Goal: Navigation & Orientation: Find specific page/section

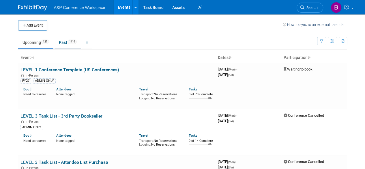
click at [64, 45] on link "Past 1419" at bounding box center [68, 42] width 27 height 11
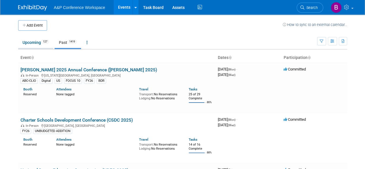
click at [37, 41] on link "Upcoming 127" at bounding box center [35, 42] width 35 height 11
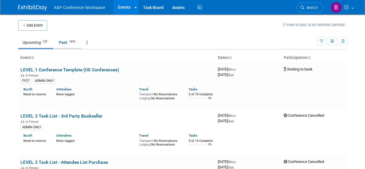
click at [65, 40] on link "Past 1419" at bounding box center [68, 42] width 27 height 11
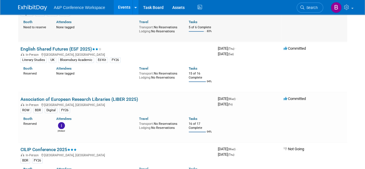
scroll to position [4114, 0]
